Goal: Navigation & Orientation: Understand site structure

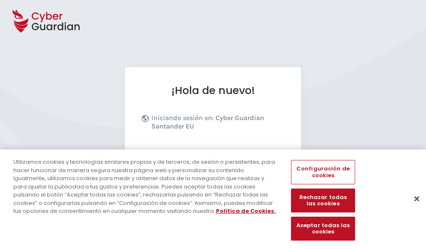
scroll to position [103, 0]
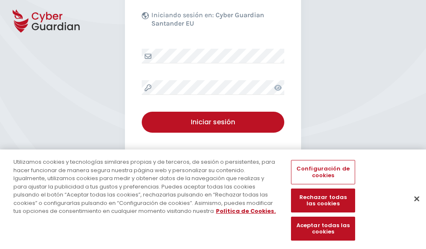
click at [413, 207] on button "Cerrar" at bounding box center [417, 198] width 18 height 18
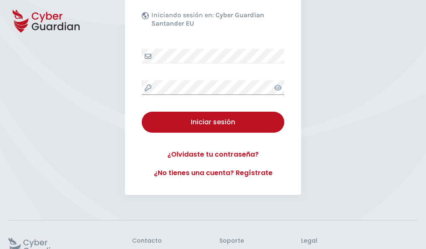
scroll to position [163, 0]
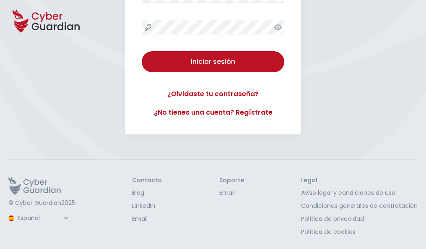
click at [142, 51] on button "Iniciar sesión" at bounding box center [213, 61] width 143 height 21
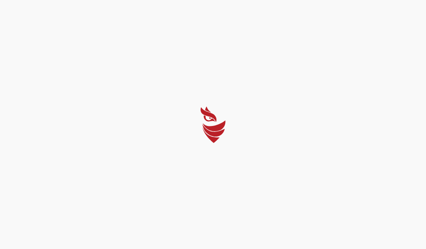
select select "English"
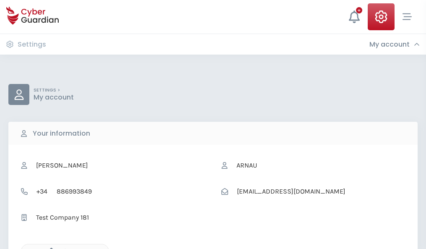
click at [49, 248] on icon "button" at bounding box center [49, 251] width 7 height 7
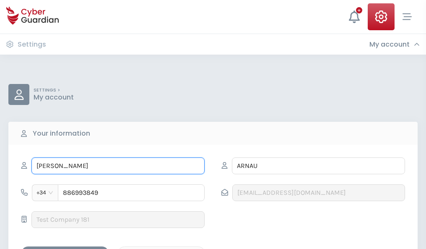
click at [118, 166] on input "EDELMIRA" at bounding box center [117, 165] width 173 height 17
type input "E"
type input "Lope"
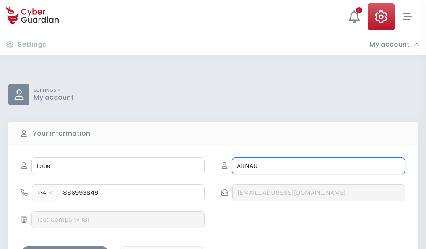
click at [318, 166] on input "ARNAU" at bounding box center [318, 165] width 173 height 17
type input "A"
type input "Solís"
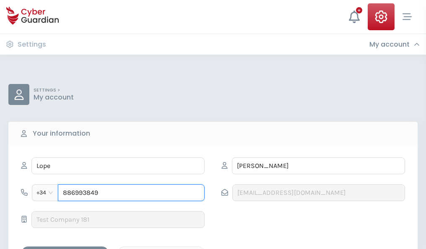
click at [131, 193] on input "886993849" at bounding box center [131, 192] width 147 height 17
type input "8"
type input "975370586"
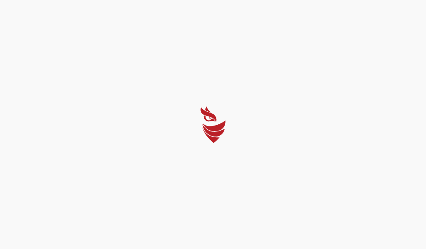
select select "English"
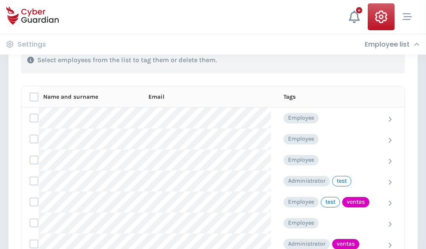
scroll to position [380, 0]
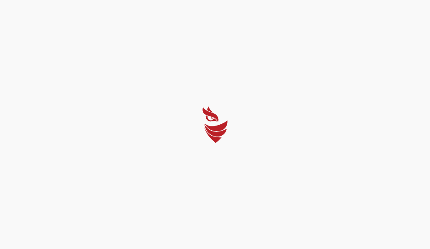
select select "English"
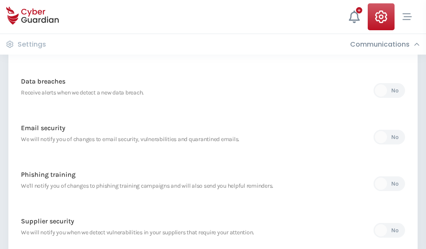
scroll to position [442, 0]
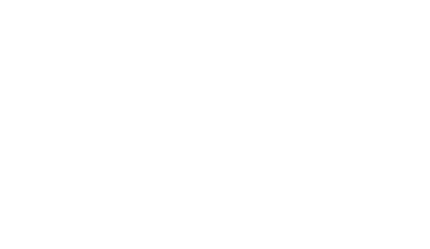
select select "English"
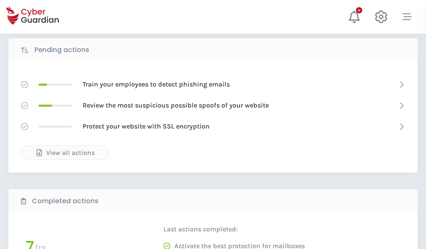
scroll to position [464, 0]
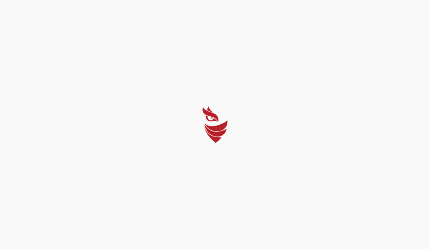
select select "English"
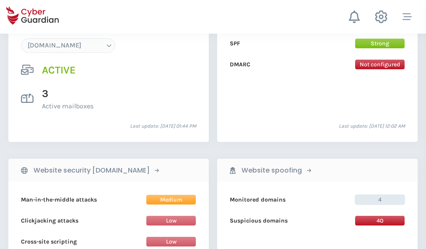
scroll to position [894, 0]
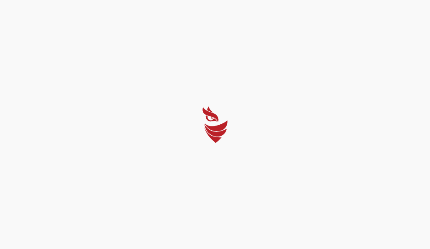
select select "English"
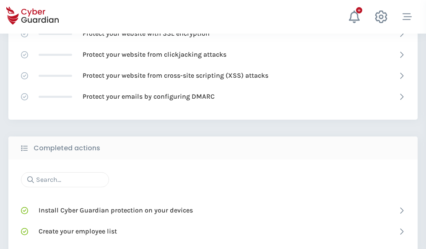
scroll to position [559, 0]
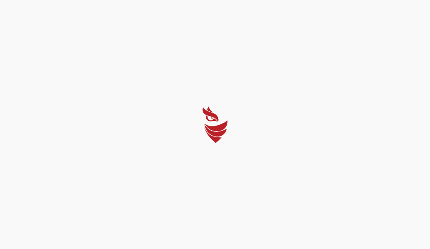
select select "English"
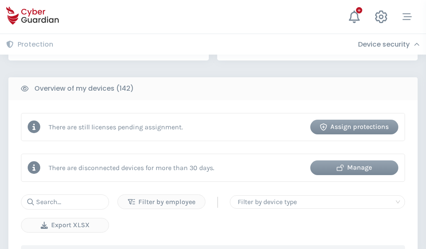
scroll to position [813, 0]
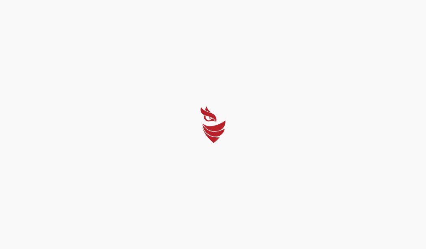
select select "English"
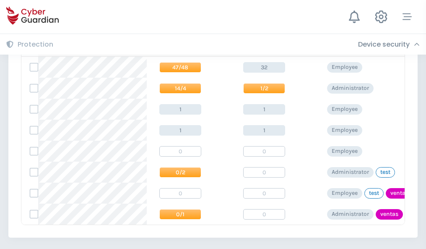
scroll to position [389, 0]
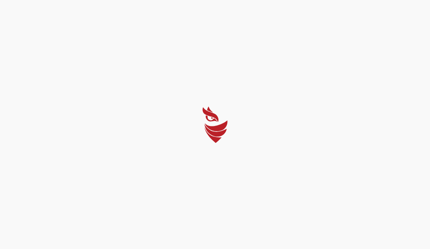
select select "English"
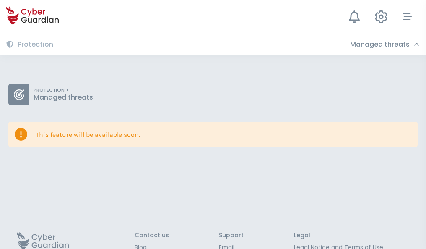
scroll to position [55, 0]
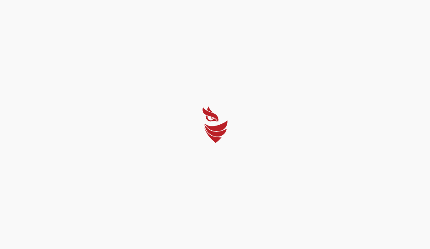
select select "English"
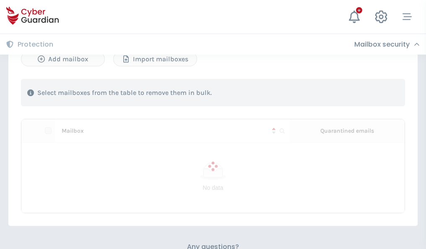
scroll to position [359, 0]
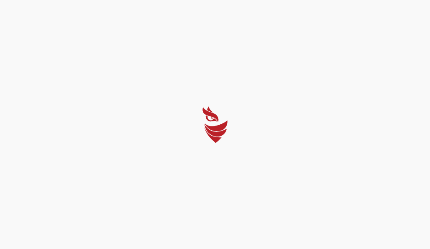
select select "English"
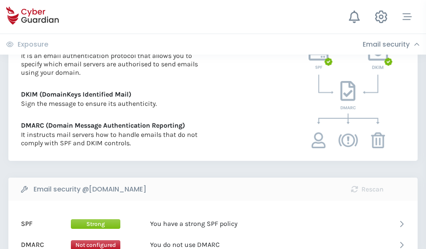
scroll to position [453, 0]
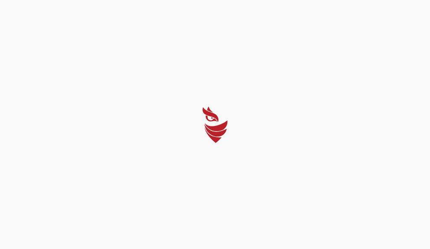
select select "English"
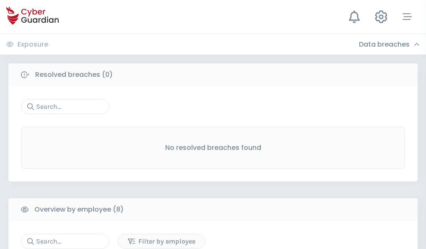
scroll to position [715, 0]
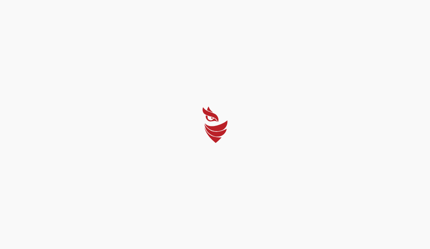
select select "English"
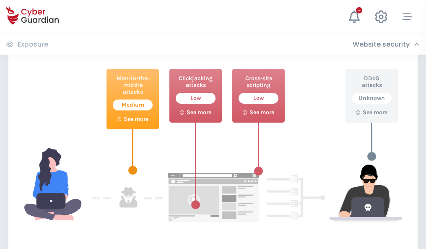
scroll to position [457, 0]
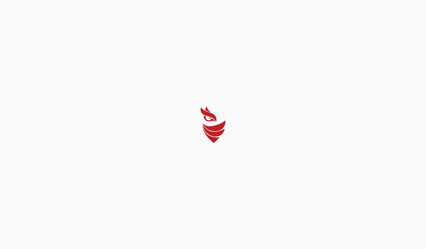
select select "English"
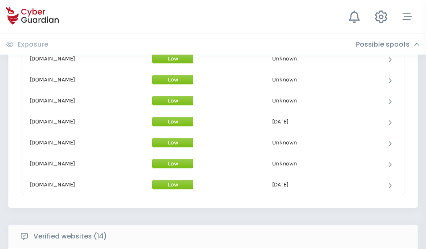
scroll to position [818, 0]
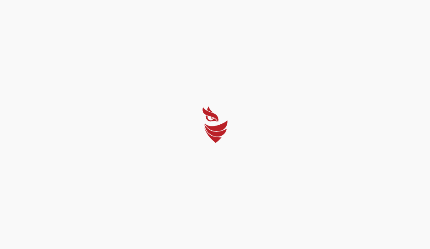
select select "English"
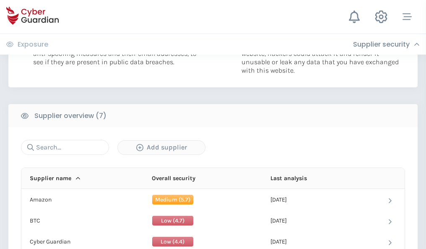
scroll to position [543, 0]
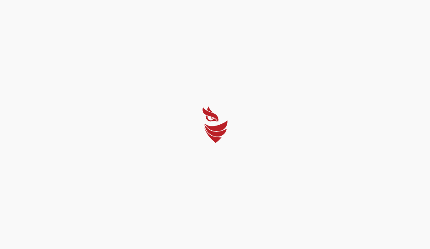
select select "English"
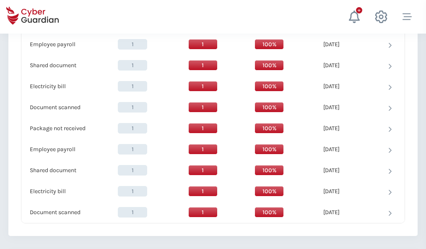
scroll to position [860, 0]
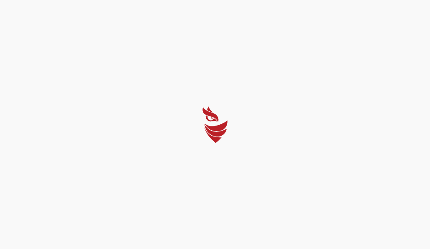
select select "English"
